Goal: Navigation & Orientation: Find specific page/section

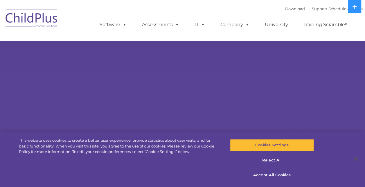
select select "MEDIUM"
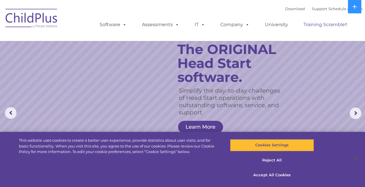
click at [326, 27] on link "Training Scramble!!" at bounding box center [325, 25] width 55 height 12
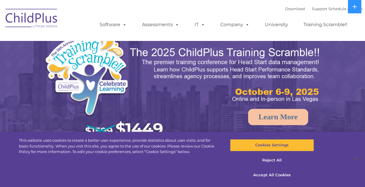
select select "MEDIUM"
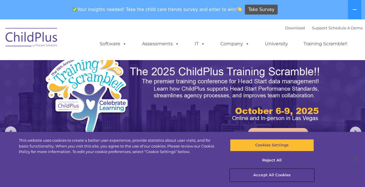
click at [275, 174] on button "Accept All Cookies" at bounding box center [272, 175] width 84 height 12
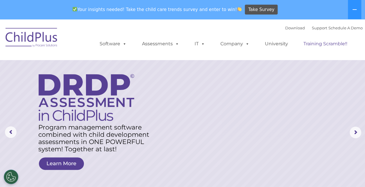
click at [317, 46] on link "Training Scramble!!" at bounding box center [325, 44] width 55 height 12
